Goal: Complete application form

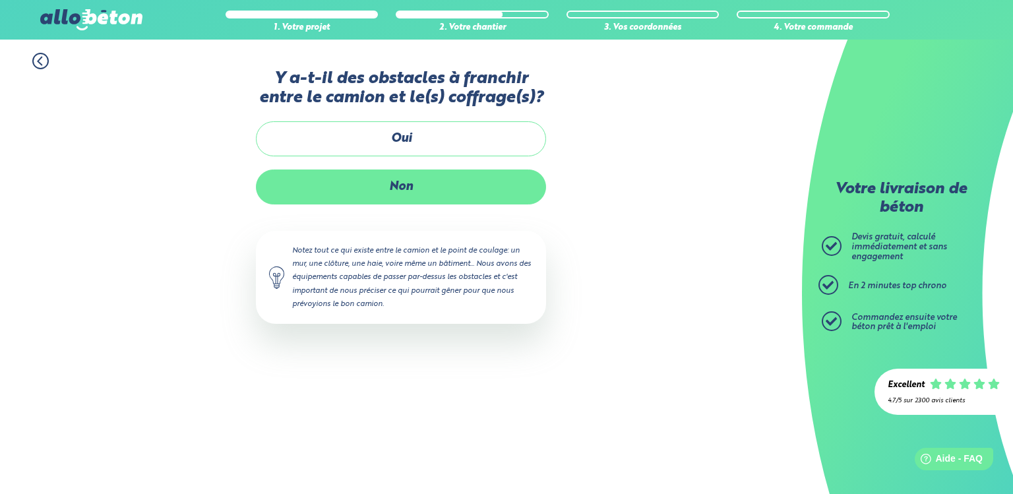
click at [422, 186] on label "Non" at bounding box center [401, 186] width 290 height 35
click at [0, 0] on input "Non" at bounding box center [0, 0] width 0 height 0
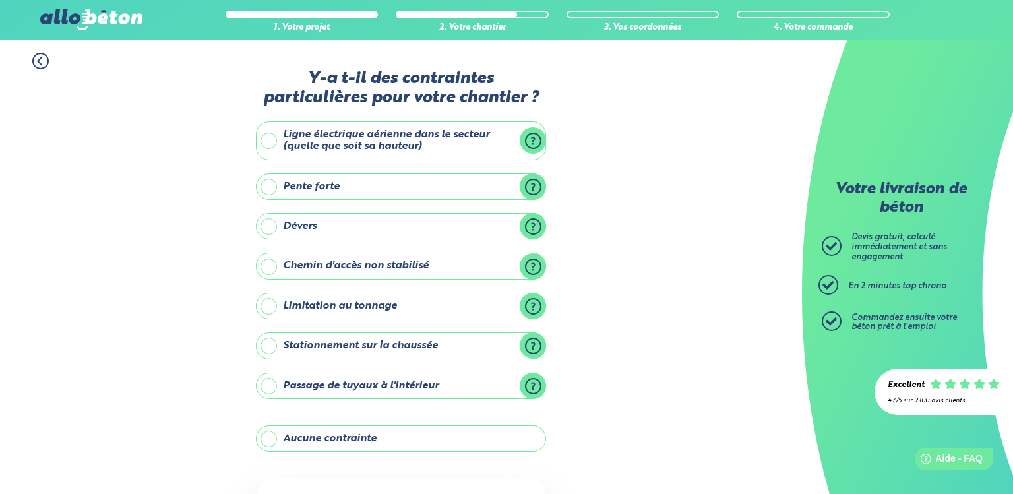
click at [422, 438] on label "Aucune contrainte" at bounding box center [401, 438] width 290 height 26
click at [0, 0] on input "Aucune contrainte" at bounding box center [0, 0] width 0 height 0
click at [649, 438] on div "1. Votre projet 2. Votre chantier 3. Vos coordonnées 4. Votre commande Y-a t-il…" at bounding box center [401, 326] width 802 height 572
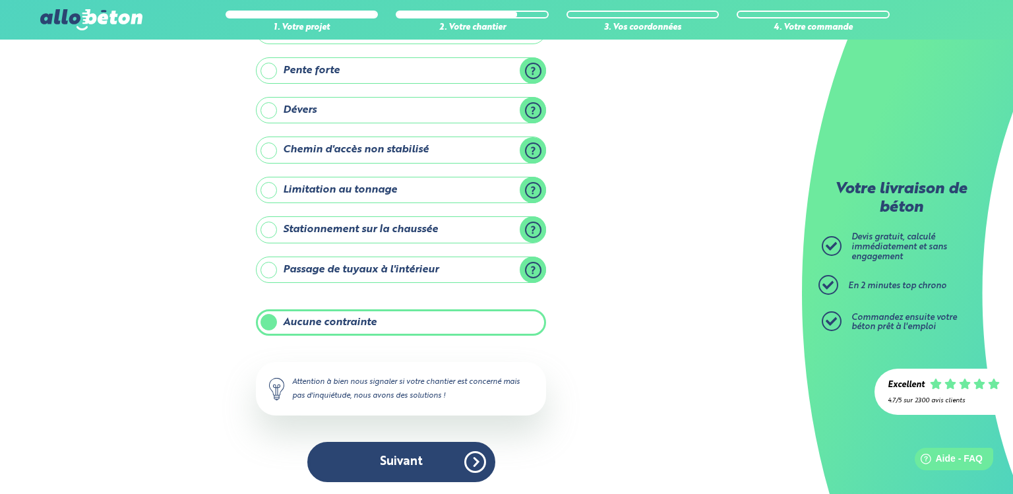
scroll to position [117, 0]
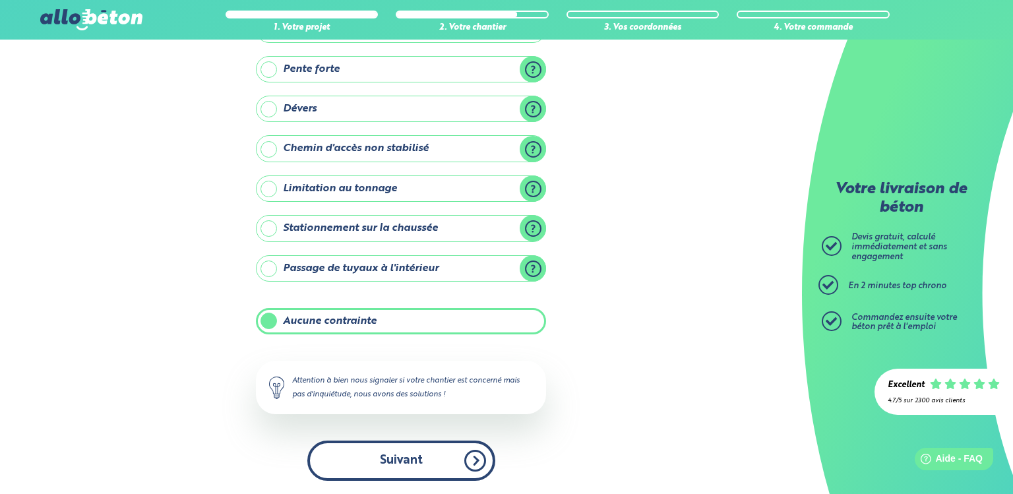
click at [428, 459] on button "Suivant" at bounding box center [401, 461] width 188 height 40
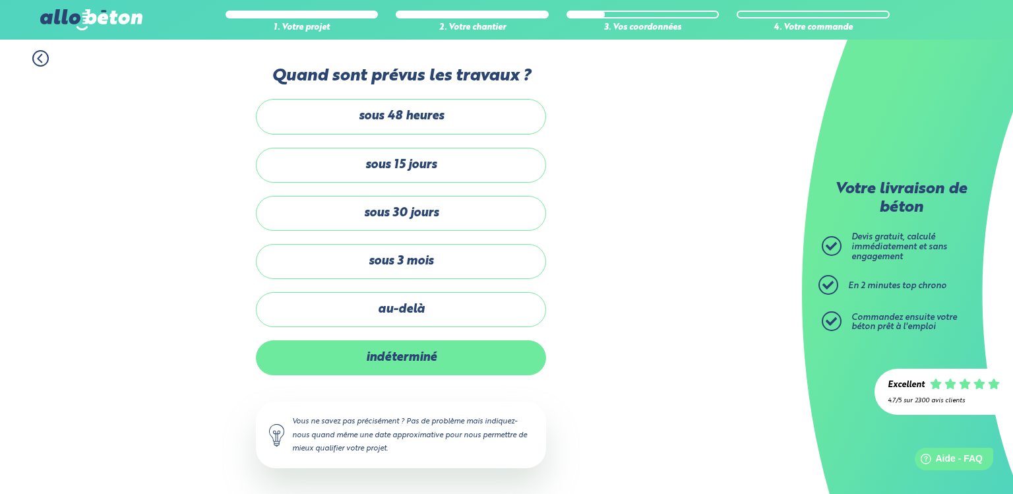
click at [428, 346] on label "indéterminé" at bounding box center [401, 357] width 290 height 35
click at [0, 0] on input "indéterminé" at bounding box center [0, 0] width 0 height 0
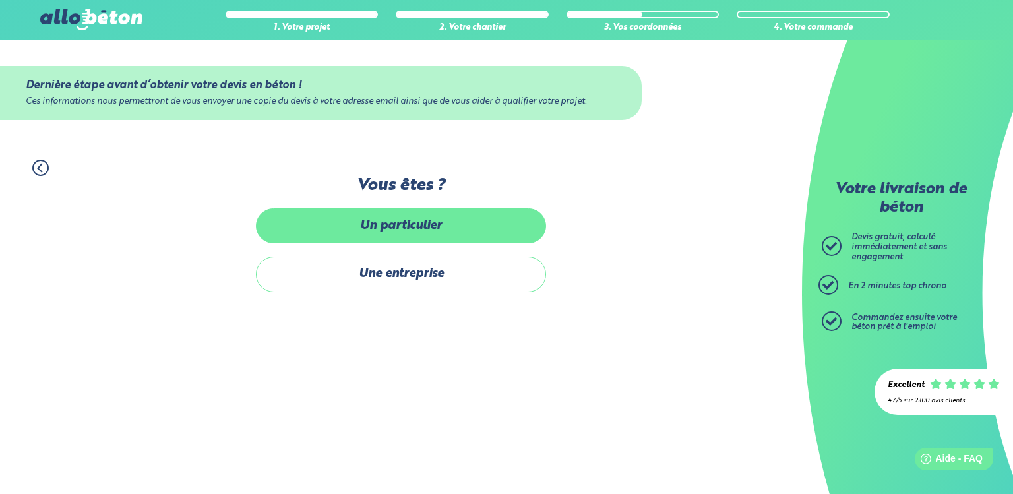
click at [488, 235] on label "Un particulier" at bounding box center [401, 225] width 290 height 35
click at [0, 0] on input "Un particulier" at bounding box center [0, 0] width 0 height 0
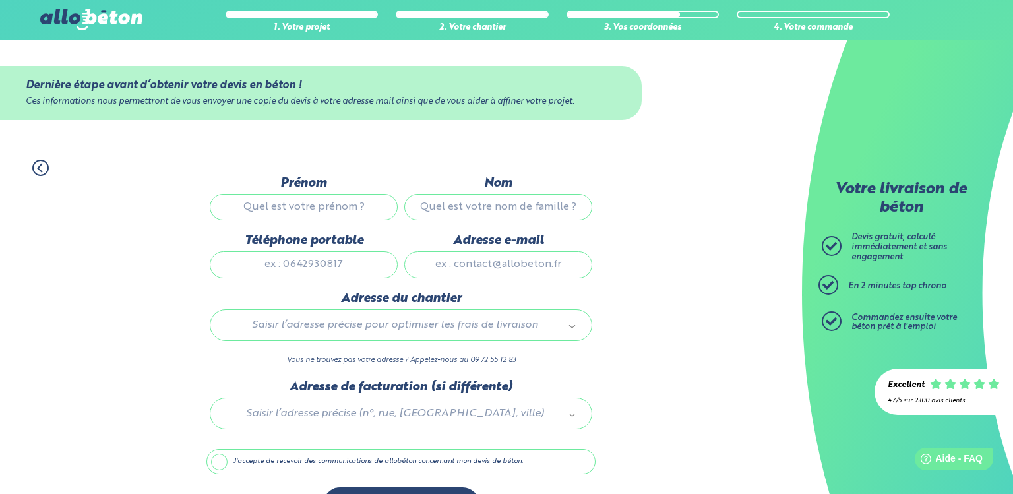
click at [198, 235] on div "1. Votre projet 2. Votre chantier 3. Vos coordonnées 4. Votre commande Dernière…" at bounding box center [401, 340] width 802 height 388
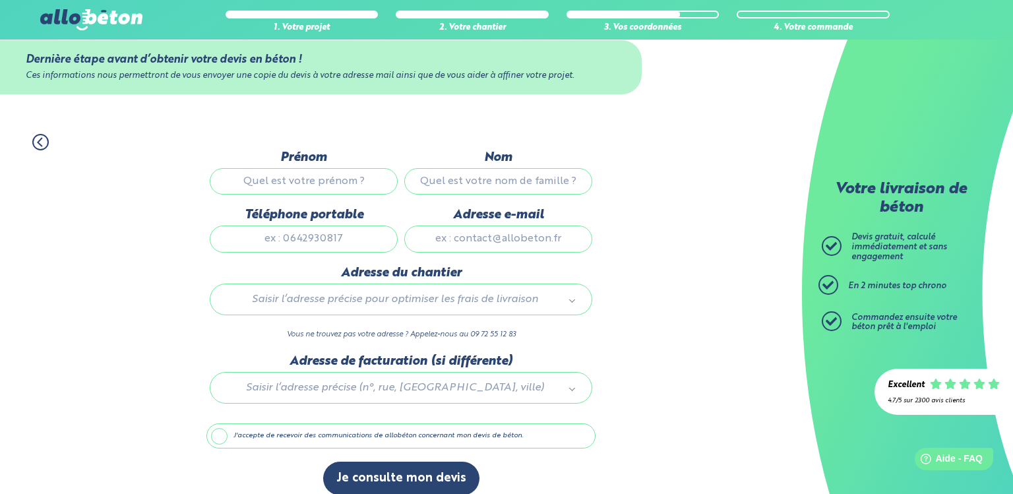
scroll to position [40, 0]
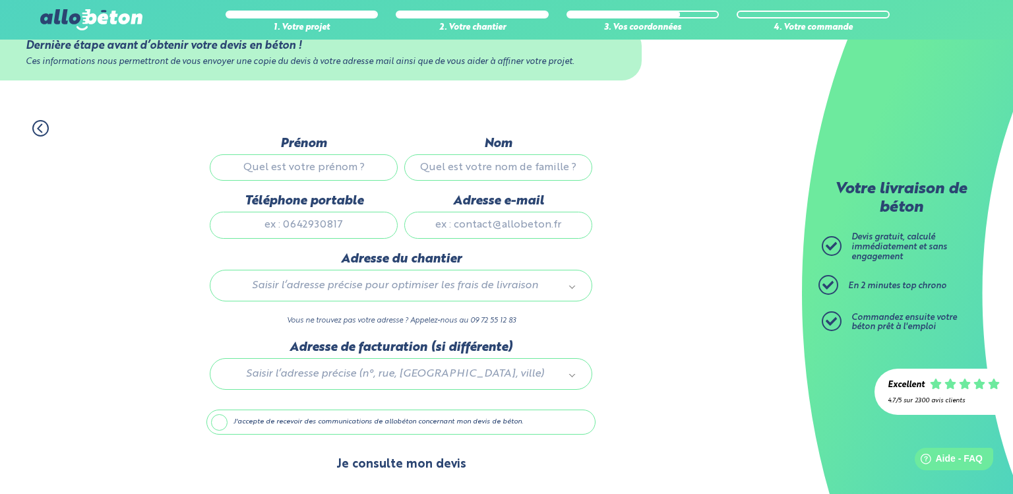
click at [367, 452] on button "Je consulte mon devis" at bounding box center [401, 465] width 156 height 34
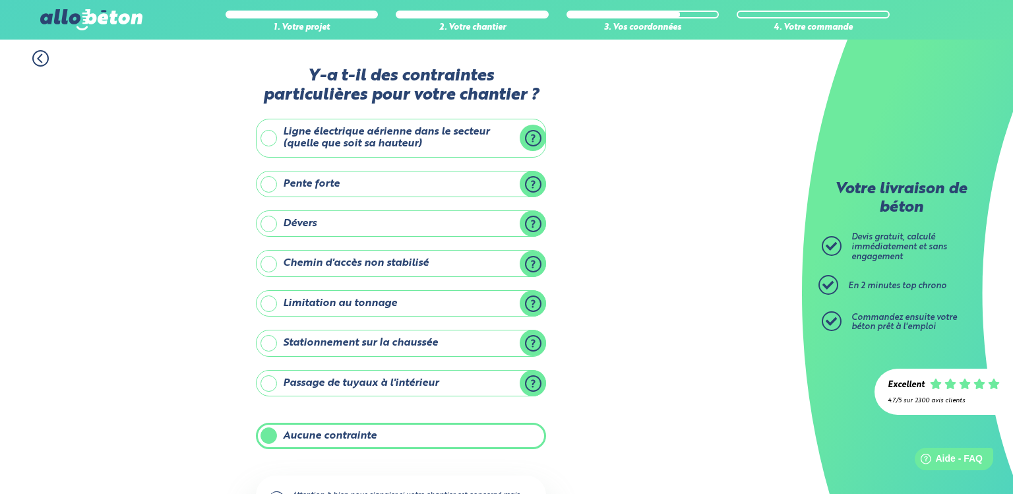
scroll to position [117, 0]
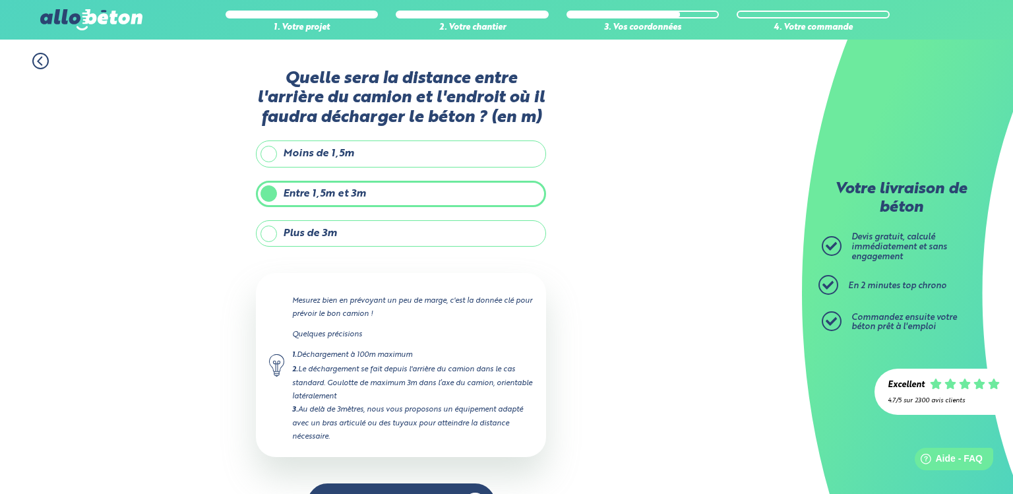
scroll to position [40, 0]
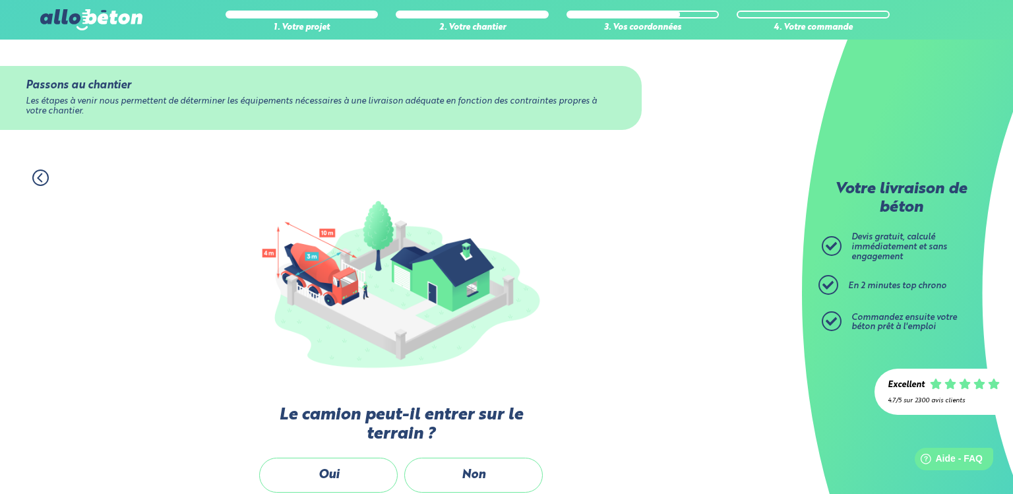
scroll to position [206, 0]
